Goal: Information Seeking & Learning: Learn about a topic

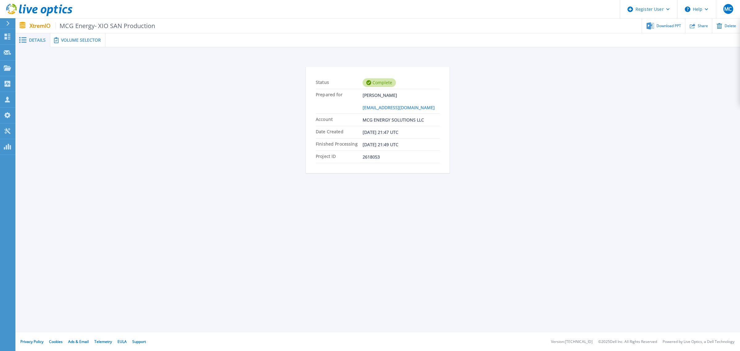
click at [94, 40] on span "Volume Selector" at bounding box center [81, 40] width 40 height 4
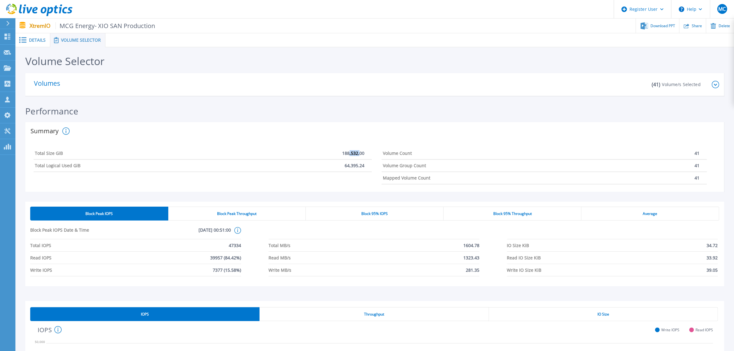
drag, startPoint x: 349, startPoint y: 152, endPoint x: 359, endPoint y: 152, distance: 10.5
click at [359, 152] on p "188,532.00" at bounding box center [353, 153] width 22 height 5
click at [353, 178] on div "Total Size GiB 188,532.00 Total Logical Used GiB 64,395.24" at bounding box center [203, 166] width 348 height 42
click at [341, 212] on div "Block 95% IOPS" at bounding box center [375, 213] width 138 height 14
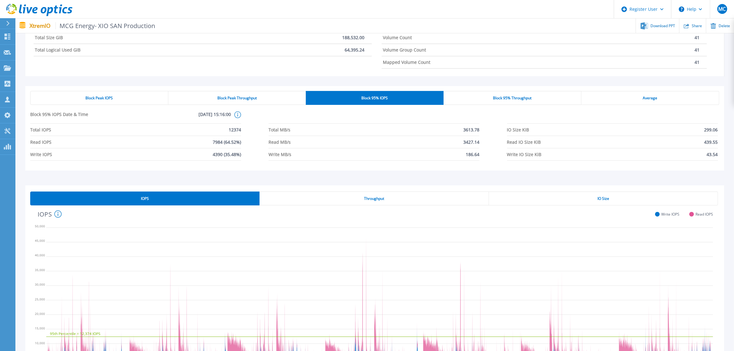
scroll to position [154, 0]
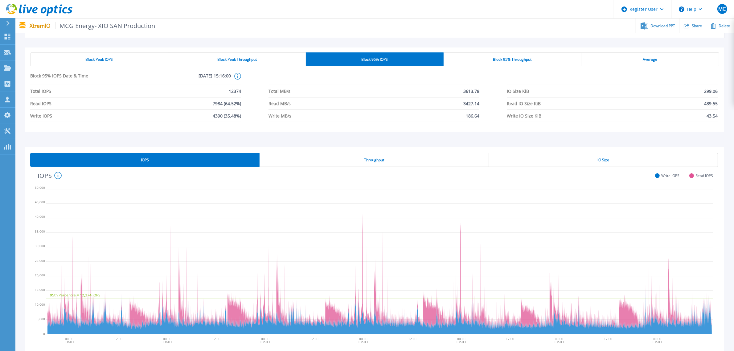
click at [132, 62] on div "Block Peak IOPS" at bounding box center [99, 59] width 138 height 14
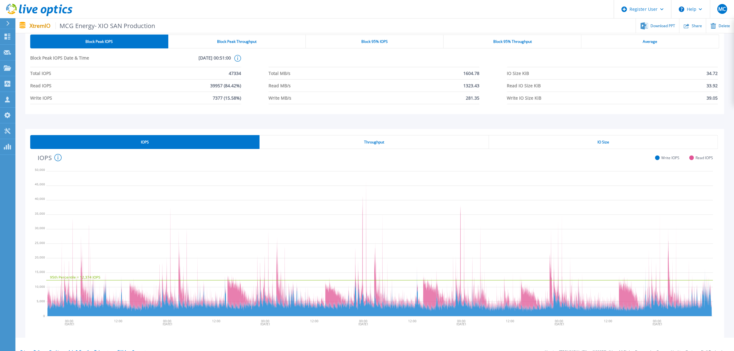
scroll to position [182, 0]
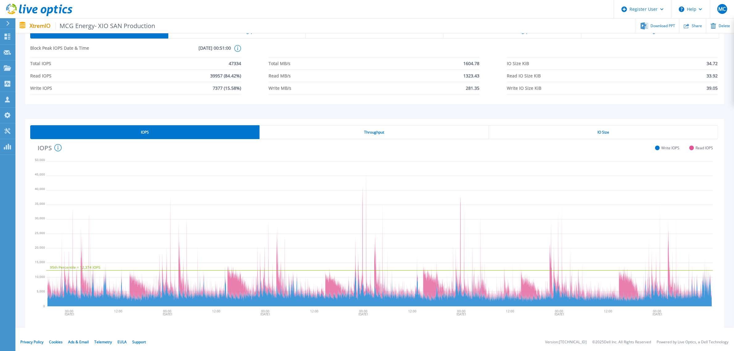
click at [453, 137] on div "Throughput" at bounding box center [373, 132] width 229 height 14
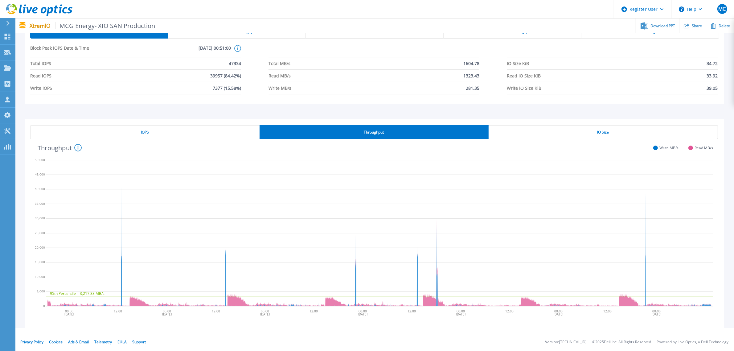
click at [185, 129] on div "IOPS" at bounding box center [144, 132] width 229 height 14
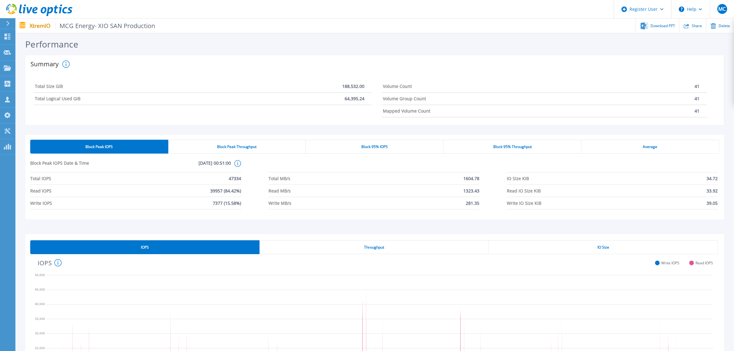
scroll to position [66, 0]
